Goal: Task Accomplishment & Management: Manage account settings

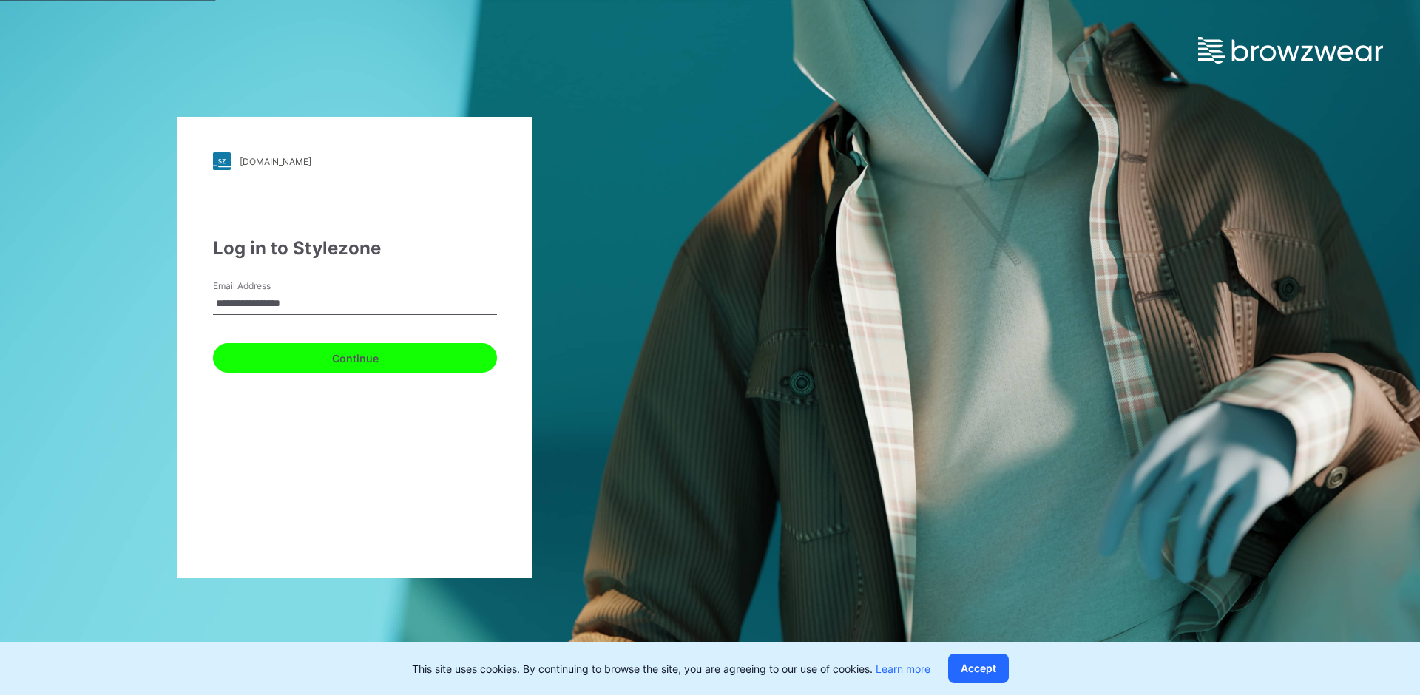
click at [382, 365] on button "Continue" at bounding box center [355, 358] width 284 height 30
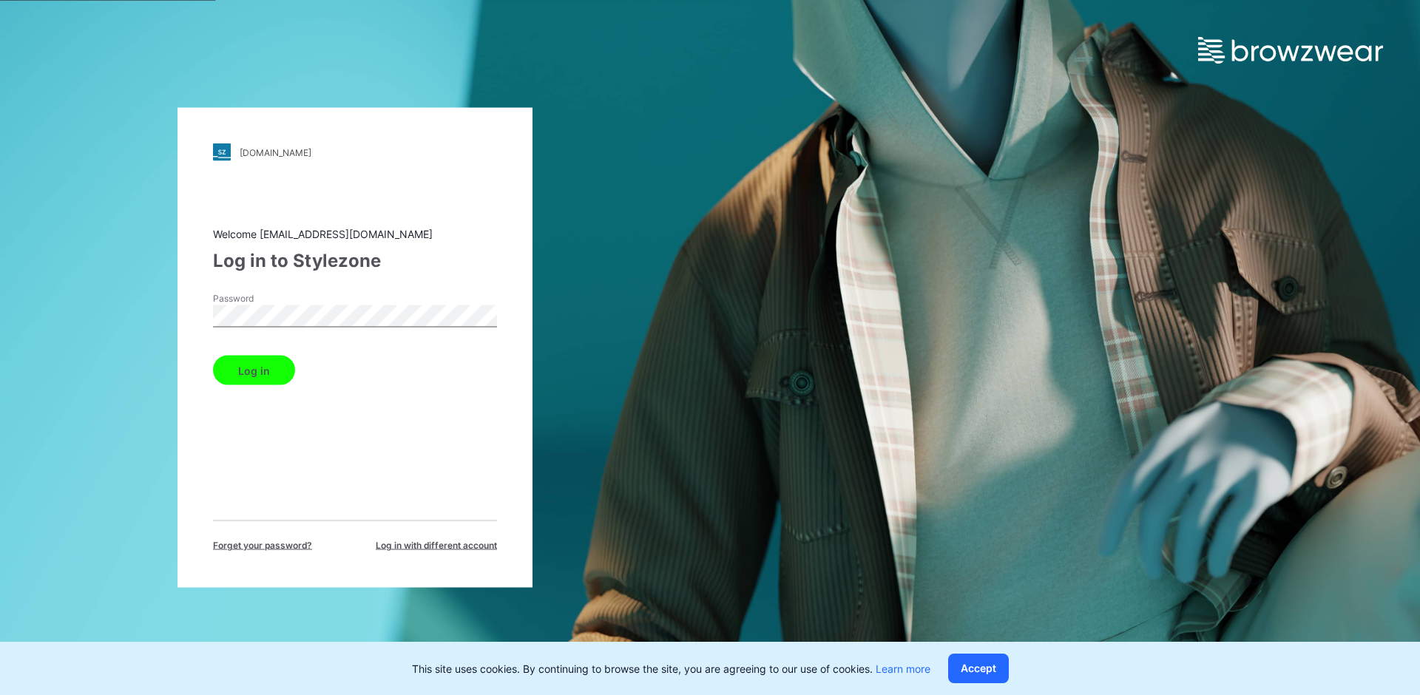
click at [236, 376] on button "Log in" at bounding box center [254, 371] width 82 height 30
click at [265, 373] on button "Log in" at bounding box center [254, 371] width 82 height 30
click at [280, 379] on button "Log in" at bounding box center [254, 371] width 82 height 30
click at [242, 376] on button "Log in" at bounding box center [254, 371] width 82 height 30
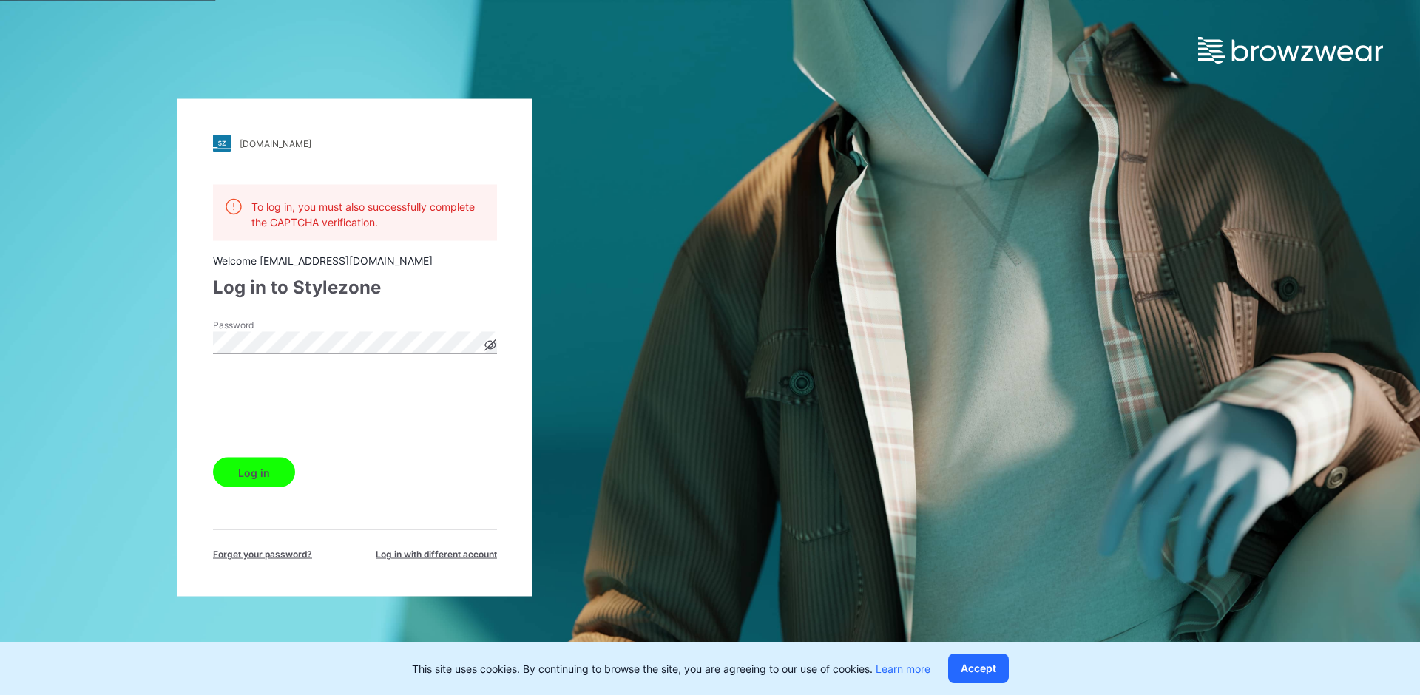
click at [245, 464] on button "Log in" at bounding box center [254, 473] width 82 height 30
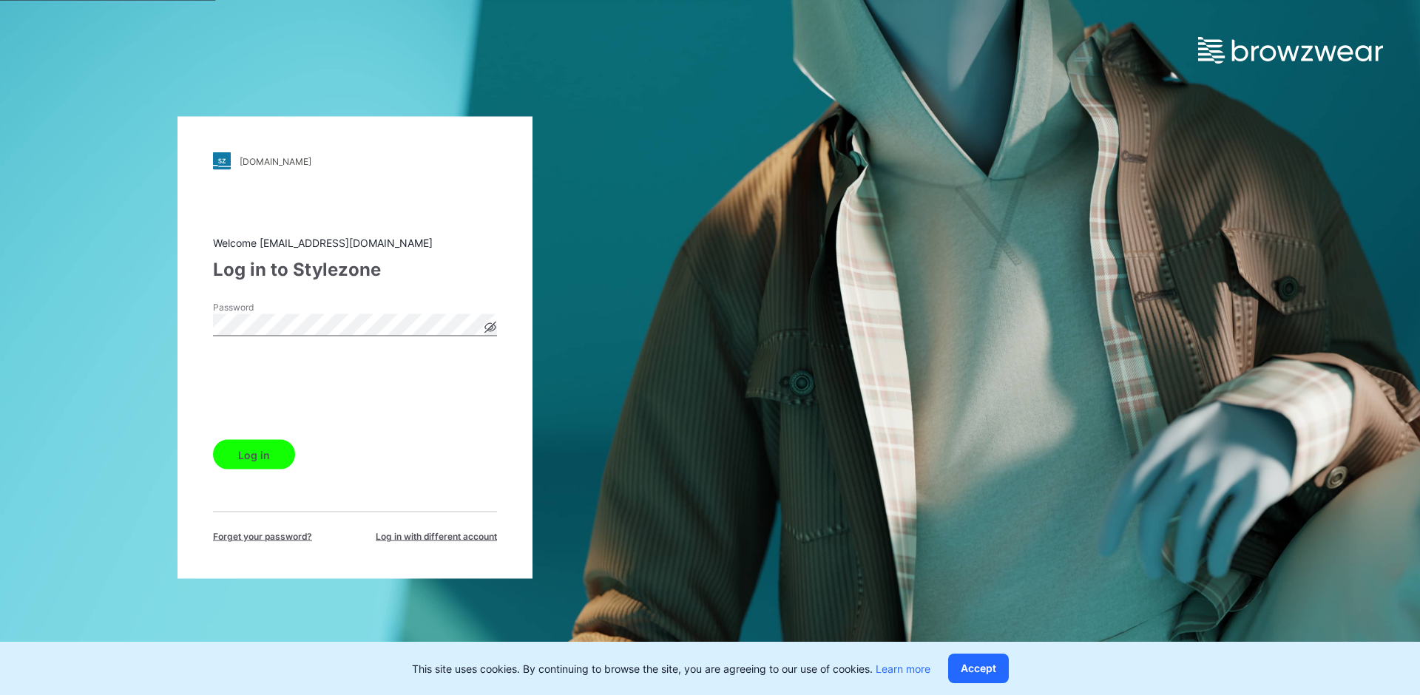
click at [229, 456] on button "Log in" at bounding box center [254, 455] width 82 height 30
